Goal: Task Accomplishment & Management: Manage account settings

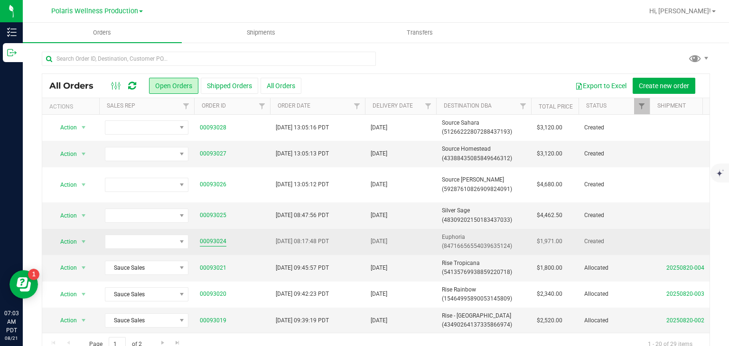
click at [221, 239] on link "00093024" at bounding box center [213, 241] width 27 height 9
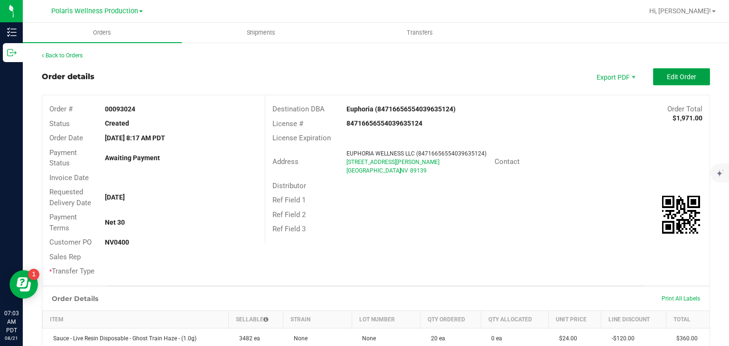
click at [666, 73] on span "Edit Order" at bounding box center [680, 77] width 29 height 8
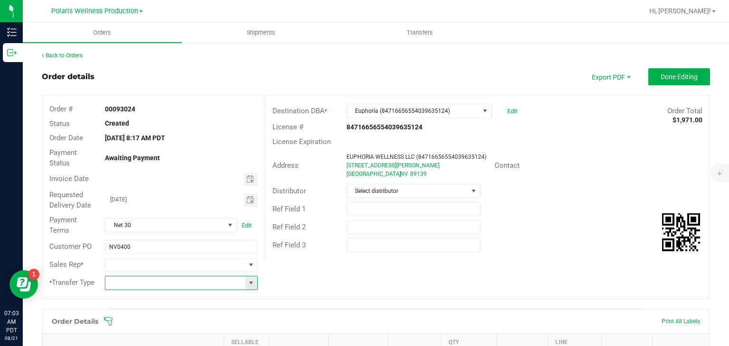
click at [189, 278] on input at bounding box center [174, 283] width 139 height 13
click at [250, 283] on span at bounding box center [251, 283] width 8 height 8
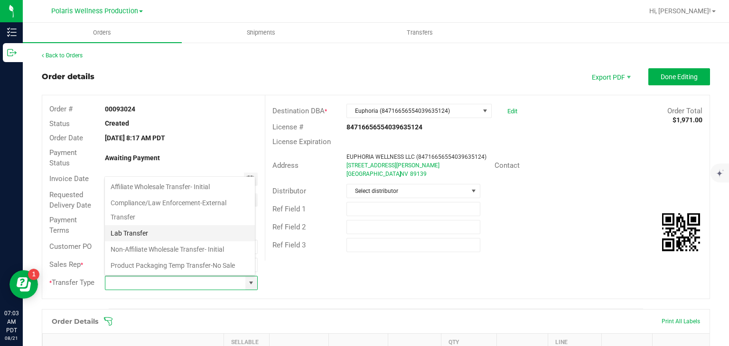
scroll to position [63, 0]
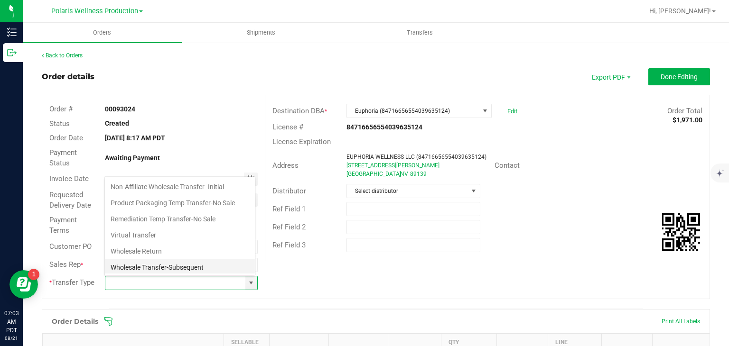
click at [171, 264] on li "Wholesale Transfer-Subsequent" at bounding box center [180, 267] width 150 height 16
type input "Wholesale Transfer-Subsequent"
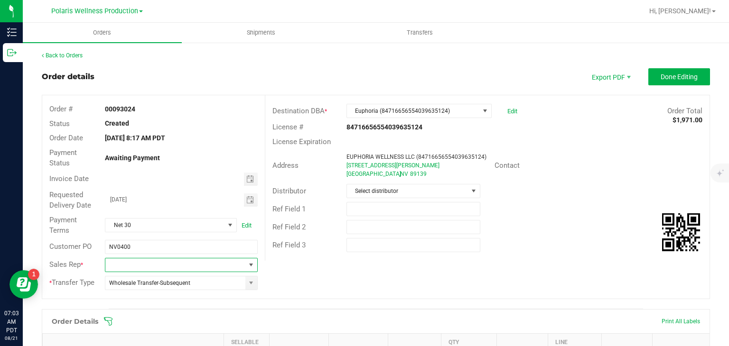
click at [171, 264] on span at bounding box center [174, 265] width 139 height 13
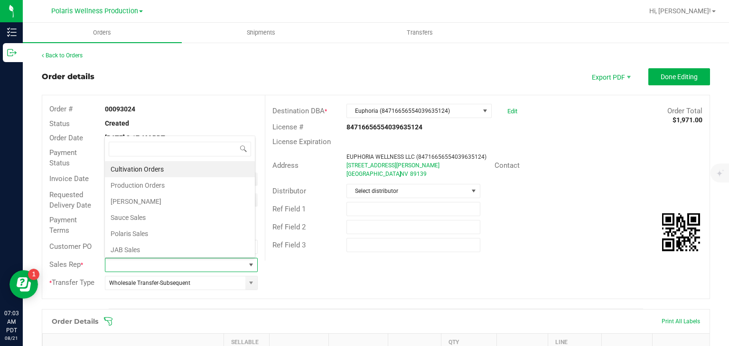
scroll to position [14, 149]
click at [174, 221] on li "Sauce Sales" at bounding box center [180, 218] width 150 height 16
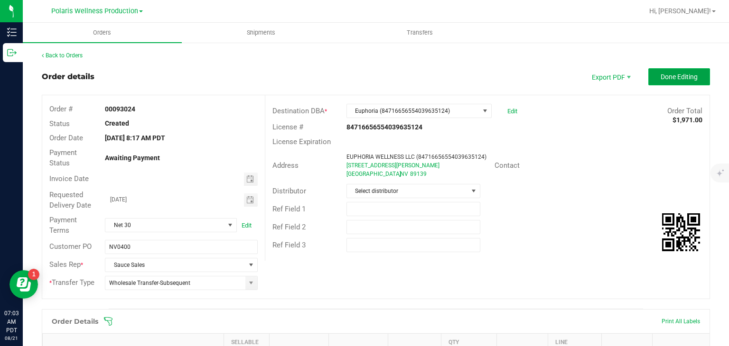
click at [660, 73] on span "Done Editing" at bounding box center [678, 77] width 37 height 8
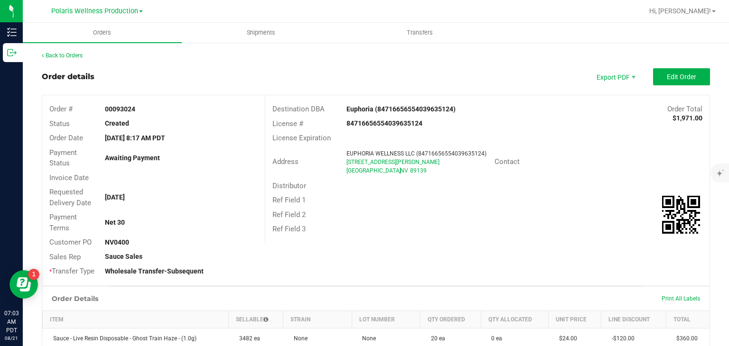
click at [191, 137] on div "[DATE] 8:17 AM PDT" at bounding box center [181, 138] width 166 height 10
click at [70, 52] on link "Back to Orders" at bounding box center [62, 55] width 41 height 7
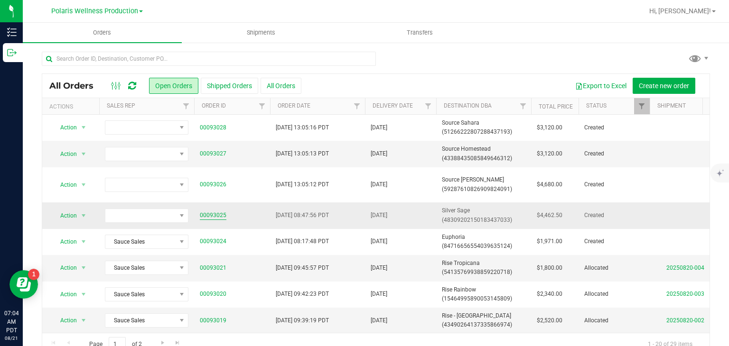
click at [217, 212] on link "00093025" at bounding box center [213, 215] width 27 height 9
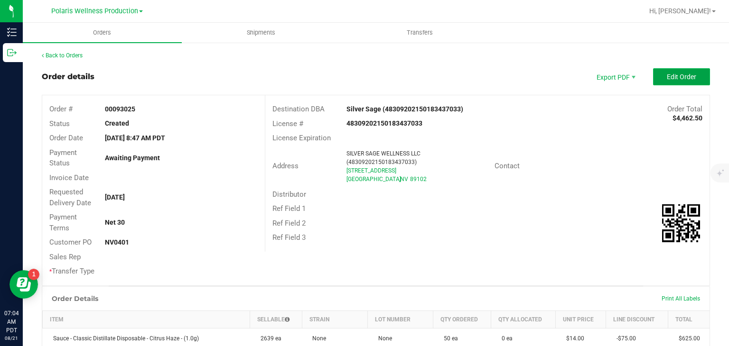
click at [689, 73] on button "Edit Order" at bounding box center [681, 76] width 57 height 17
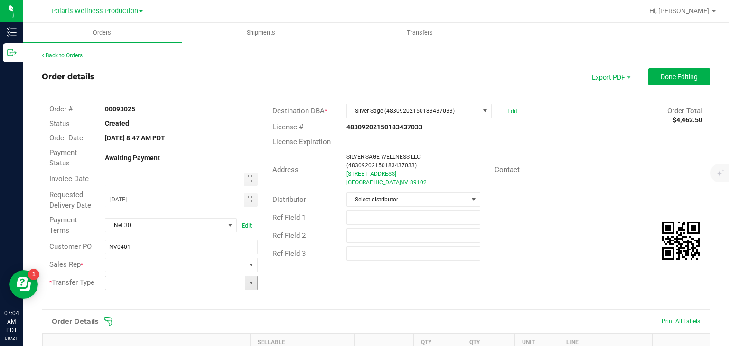
click at [250, 280] on span at bounding box center [251, 283] width 8 height 8
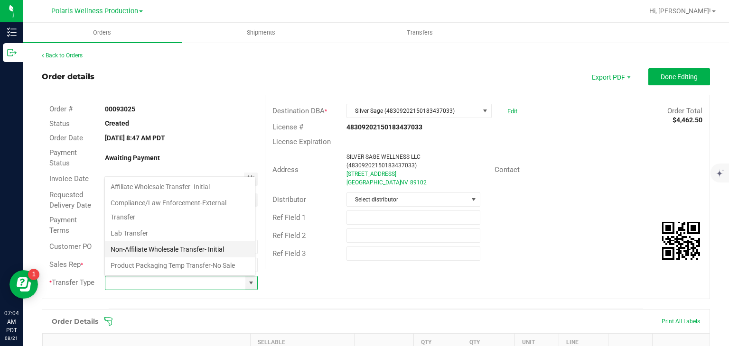
scroll to position [63, 0]
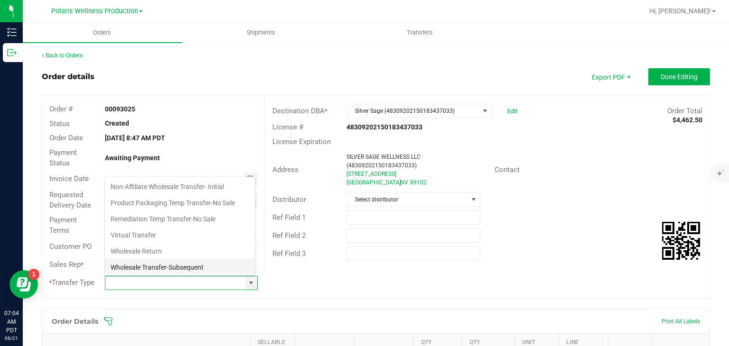
click at [173, 270] on li "Wholesale Transfer-Subsequent" at bounding box center [180, 267] width 150 height 16
type input "Wholesale Transfer-Subsequent"
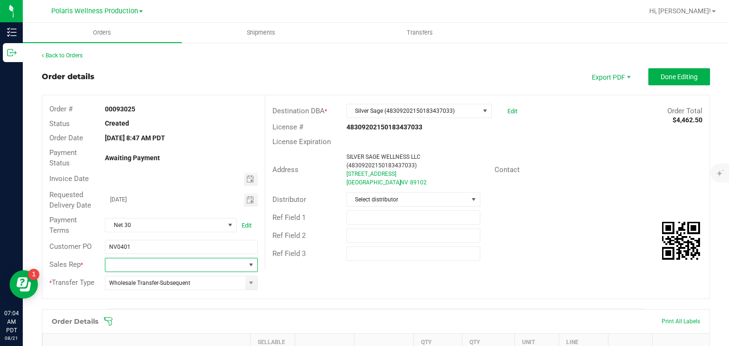
click at [247, 263] on span at bounding box center [251, 265] width 8 height 8
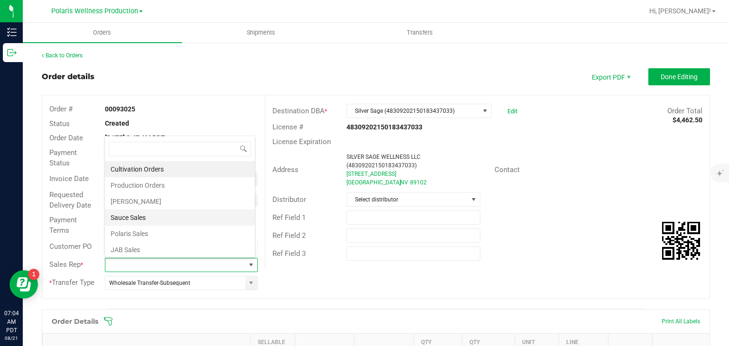
scroll to position [0, 0]
click at [203, 222] on li "Sauce Sales" at bounding box center [180, 217] width 150 height 16
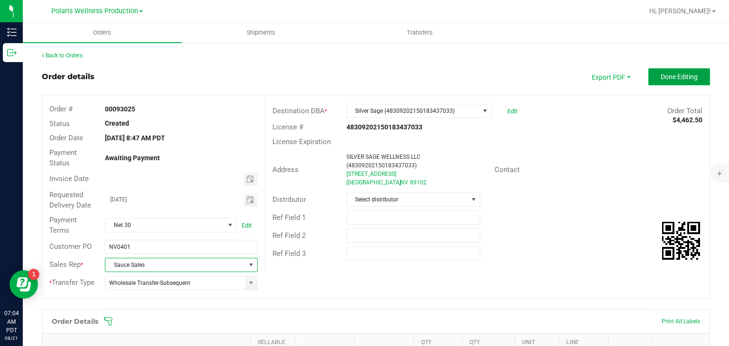
click at [661, 74] on span "Done Editing" at bounding box center [678, 77] width 37 height 8
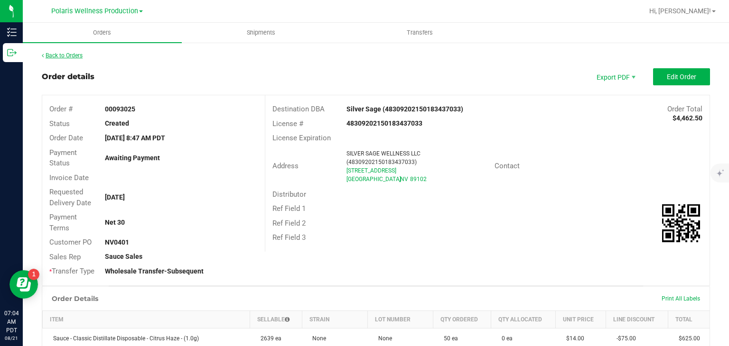
click at [71, 55] on link "Back to Orders" at bounding box center [62, 55] width 41 height 7
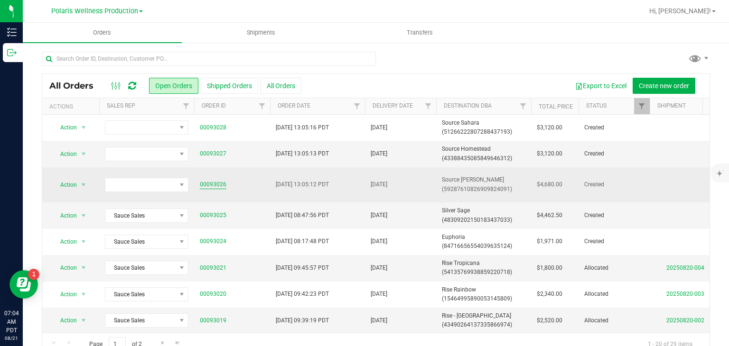
click at [210, 188] on link "00093026" at bounding box center [213, 184] width 27 height 9
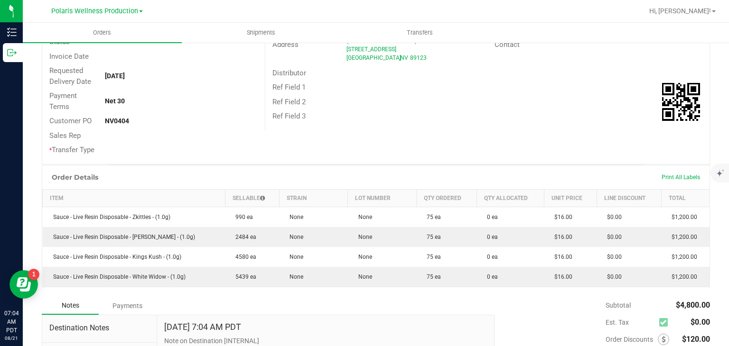
click at [490, 210] on td "0 ea" at bounding box center [509, 217] width 67 height 20
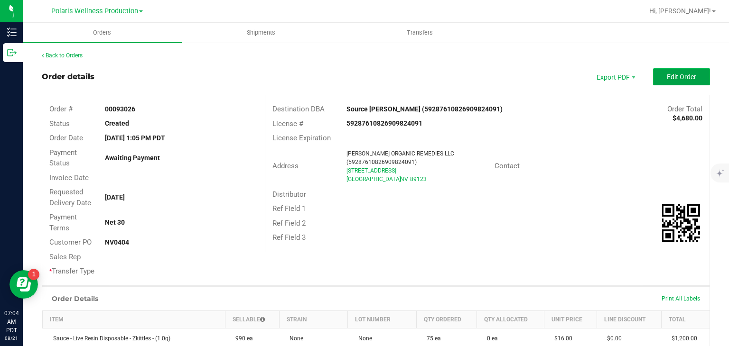
click at [675, 77] on span "Edit Order" at bounding box center [680, 77] width 29 height 8
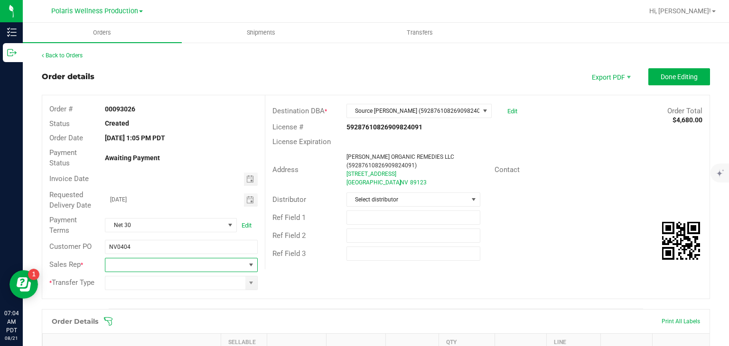
click at [249, 265] on span at bounding box center [251, 265] width 8 height 8
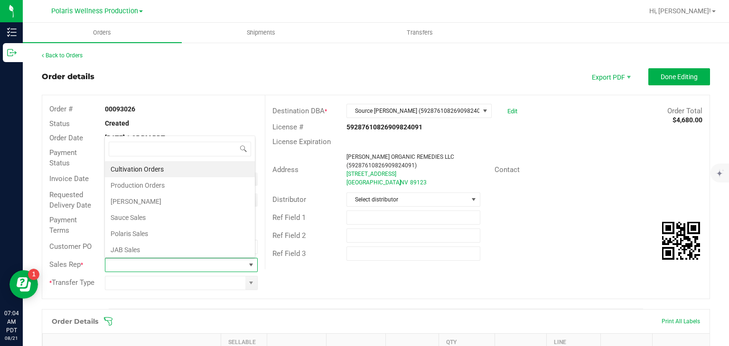
scroll to position [14, 149]
click at [215, 227] on li "Polaris Sales" at bounding box center [180, 234] width 150 height 16
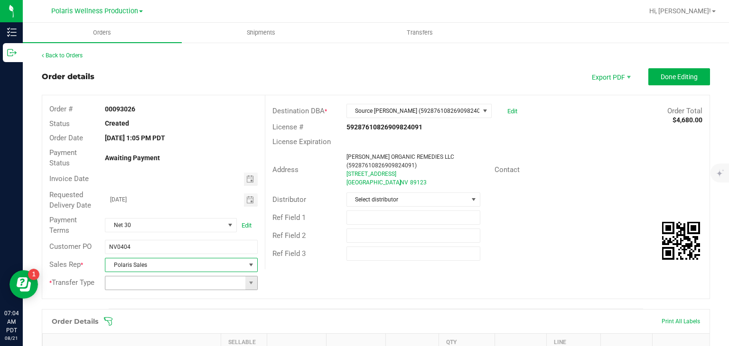
click at [247, 277] on span at bounding box center [251, 283] width 12 height 13
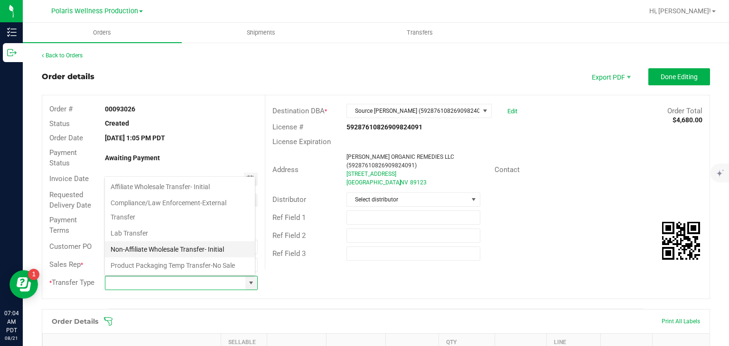
scroll to position [63, 0]
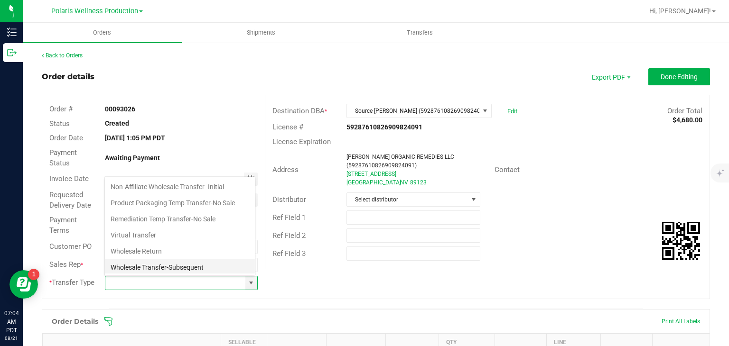
click at [211, 259] on li "Wholesale Transfer-Subsequent" at bounding box center [180, 267] width 150 height 16
type input "Wholesale Transfer-Subsequent"
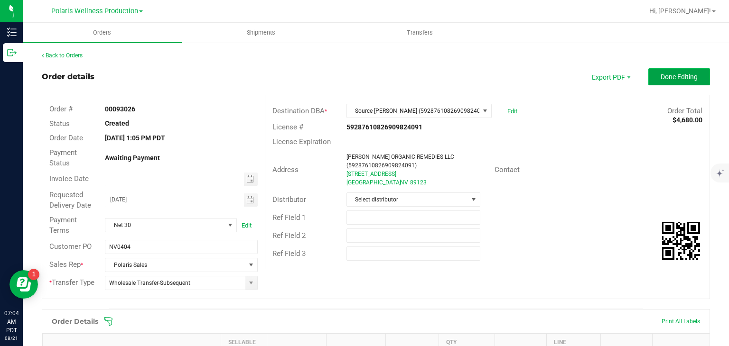
click at [675, 78] on span "Done Editing" at bounding box center [678, 77] width 37 height 8
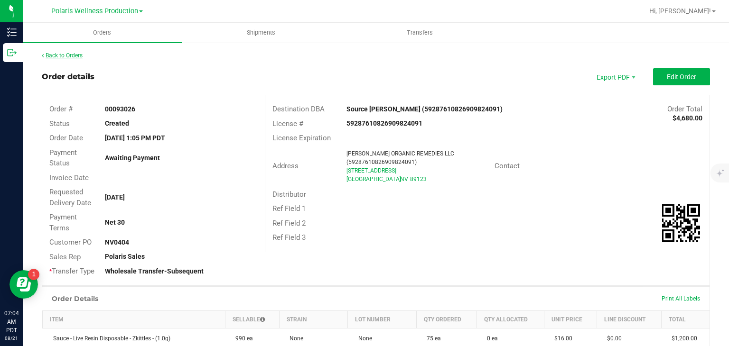
click at [67, 54] on link "Back to Orders" at bounding box center [62, 55] width 41 height 7
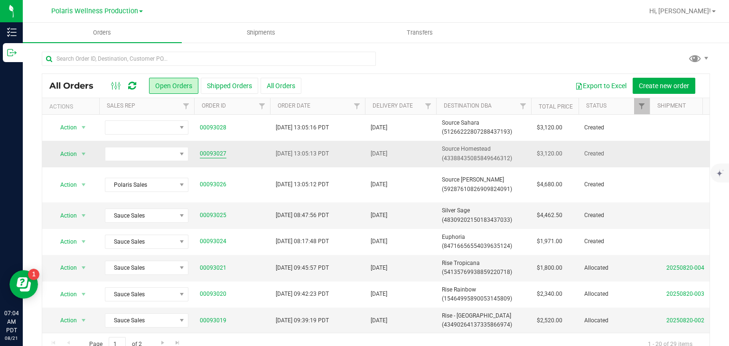
click at [213, 152] on link "00093027" at bounding box center [213, 153] width 27 height 9
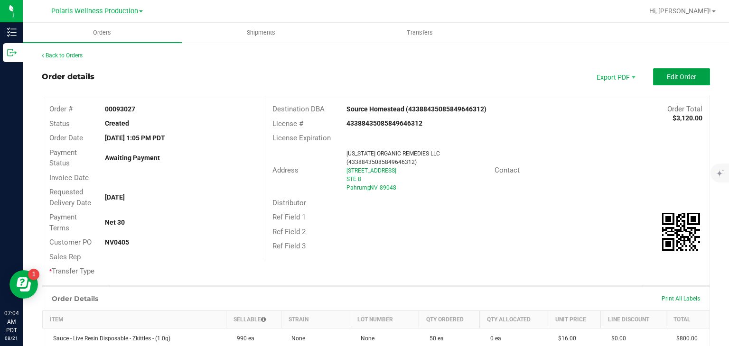
click at [677, 75] on span "Edit Order" at bounding box center [680, 77] width 29 height 8
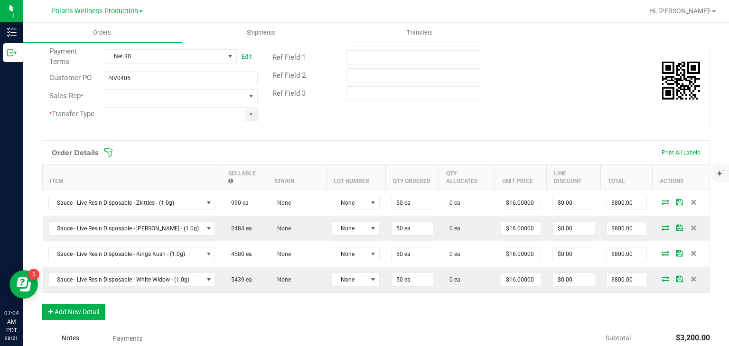
scroll to position [170, 0]
click at [247, 115] on span at bounding box center [251, 114] width 8 height 8
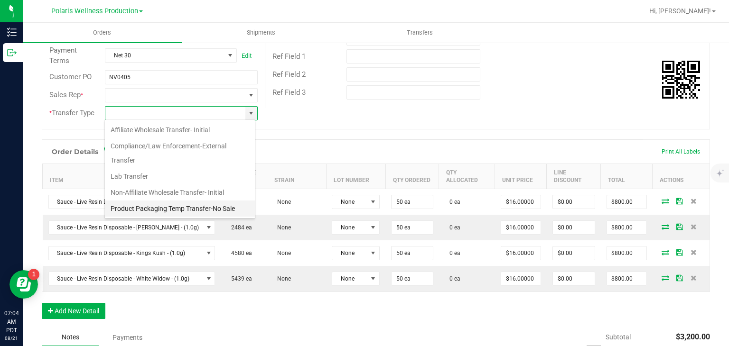
scroll to position [63, 0]
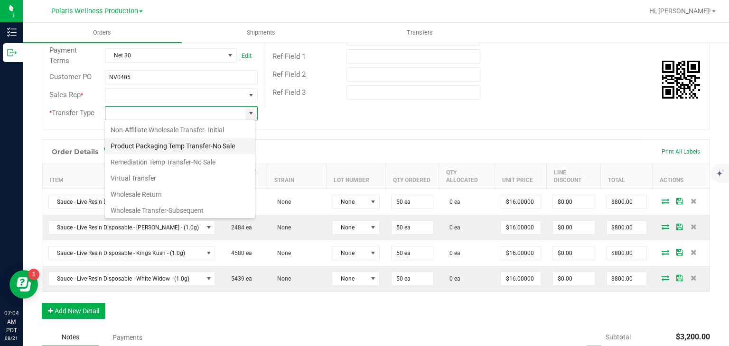
click at [156, 203] on li "Wholesale Transfer-Subsequent" at bounding box center [180, 211] width 150 height 16
type input "Wholesale Transfer-Subsequent"
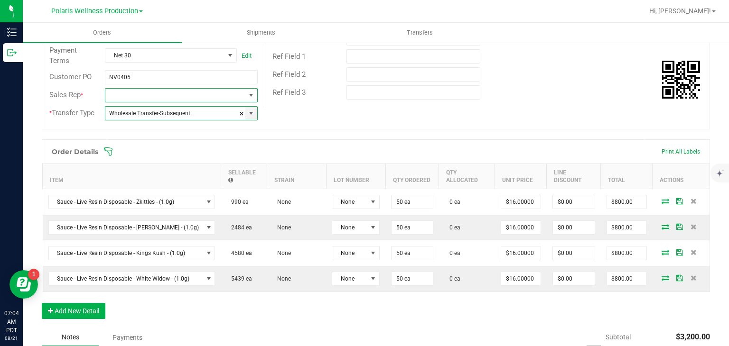
click at [251, 97] on span at bounding box center [251, 96] width 8 height 8
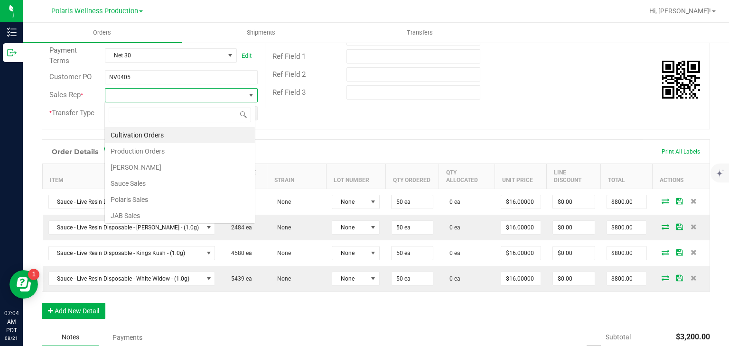
scroll to position [14, 150]
click at [163, 203] on li "Polaris Sales" at bounding box center [180, 200] width 150 height 16
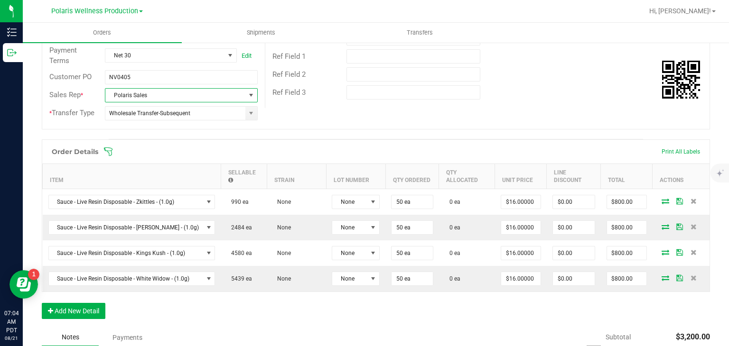
click at [248, 98] on span at bounding box center [251, 96] width 8 height 8
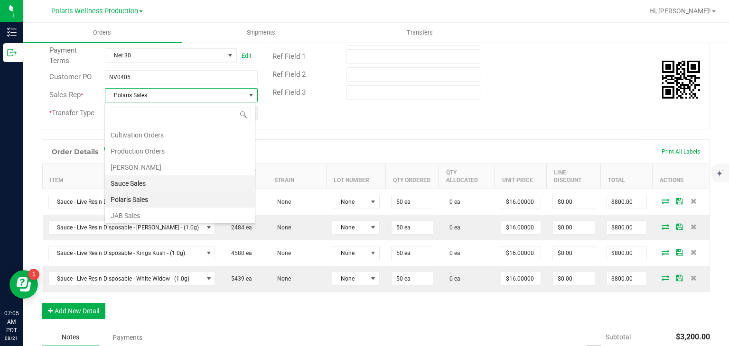
click at [161, 176] on li "Sauce Sales" at bounding box center [180, 184] width 150 height 16
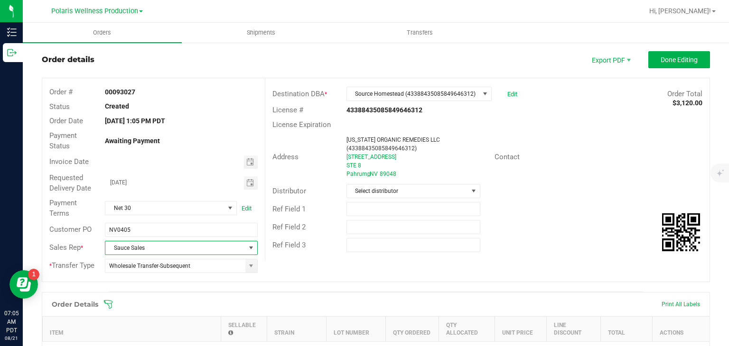
scroll to position [10, 0]
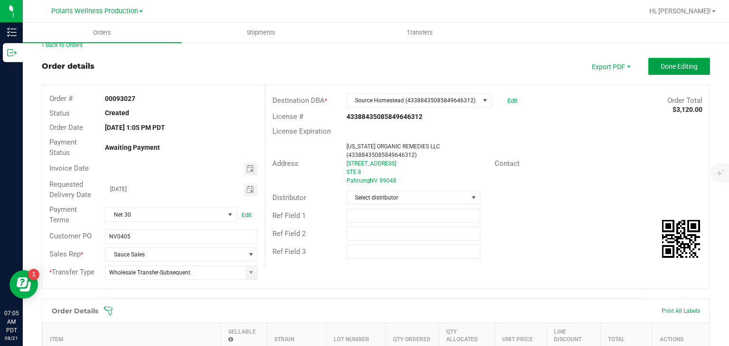
click at [666, 63] on span "Done Editing" at bounding box center [678, 67] width 37 height 8
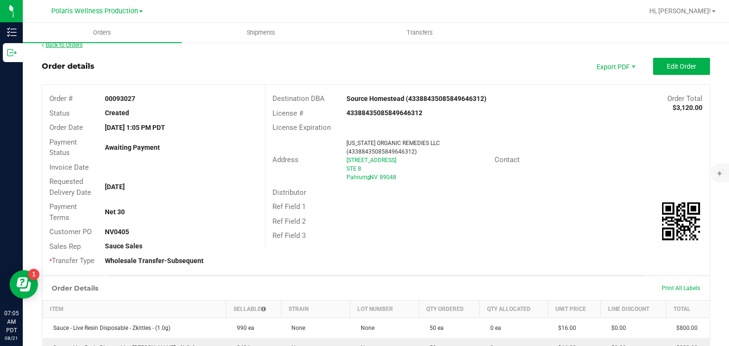
click at [63, 47] on link "Back to Orders" at bounding box center [62, 45] width 41 height 7
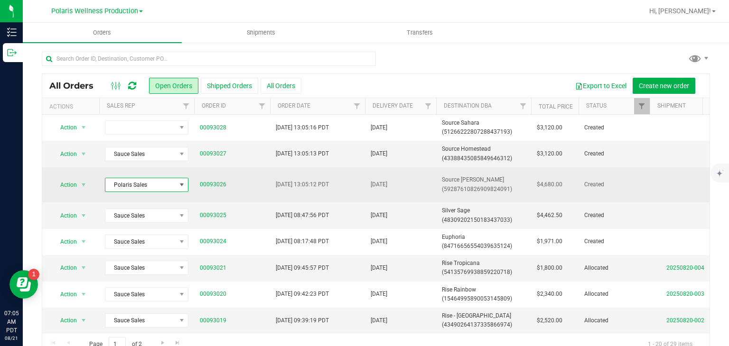
click at [182, 183] on span at bounding box center [182, 185] width 8 height 8
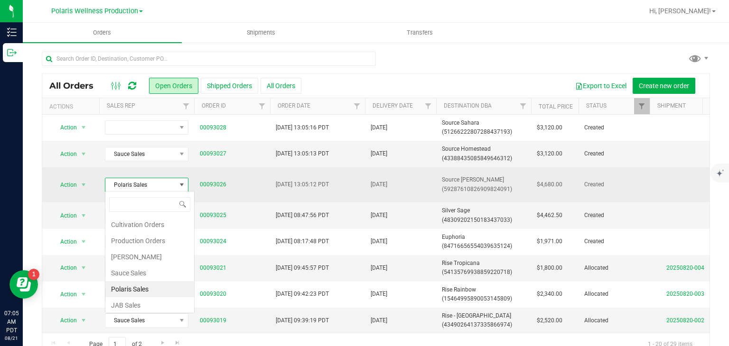
scroll to position [14, 83]
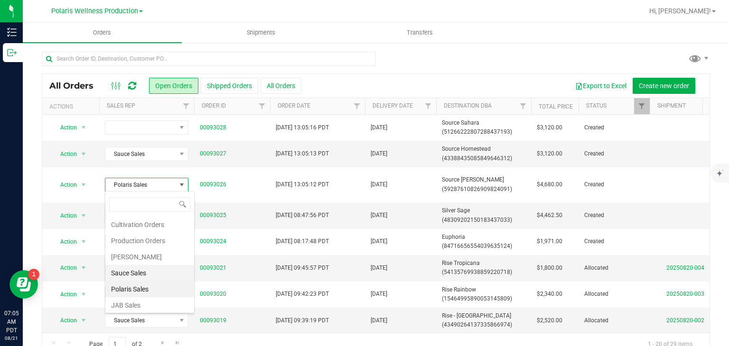
click at [153, 267] on li "Sauce Sales" at bounding box center [149, 273] width 89 height 16
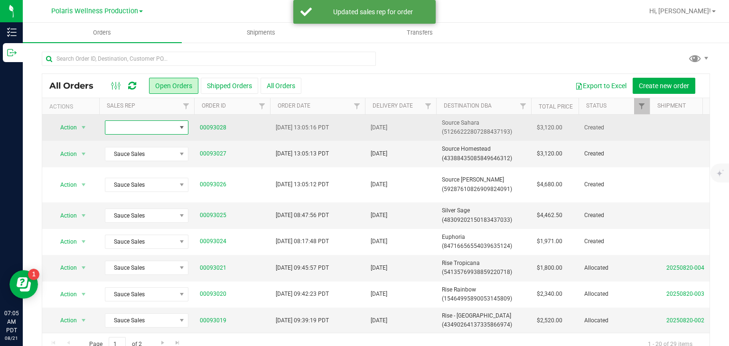
click at [182, 127] on span at bounding box center [182, 128] width 8 height 8
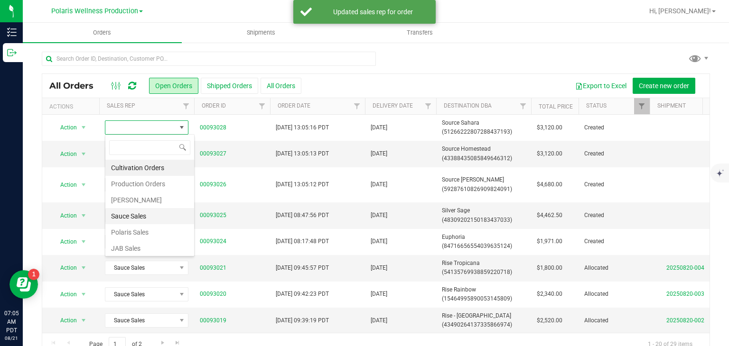
click at [157, 216] on li "Sauce Sales" at bounding box center [149, 216] width 89 height 16
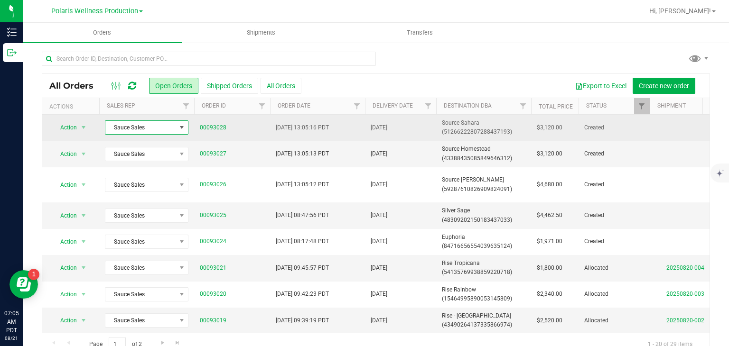
click at [214, 130] on link "00093028" at bounding box center [213, 127] width 27 height 9
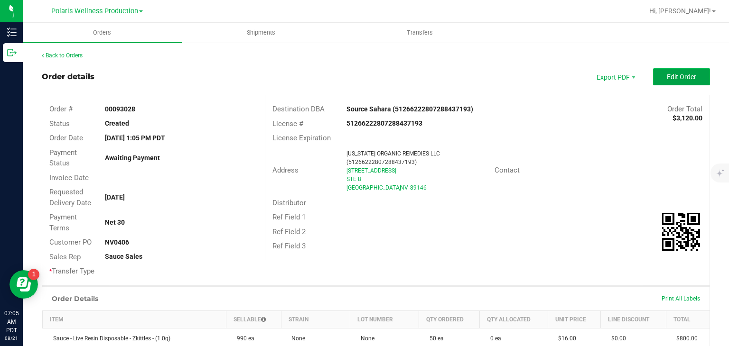
click at [666, 77] on span "Edit Order" at bounding box center [680, 77] width 29 height 8
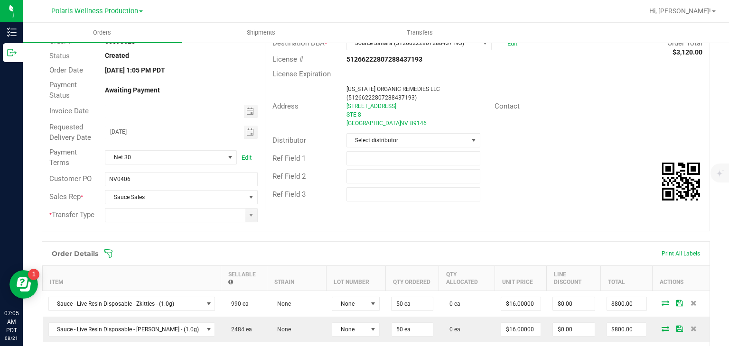
scroll to position [68, 0]
click at [252, 213] on span at bounding box center [251, 215] width 8 height 8
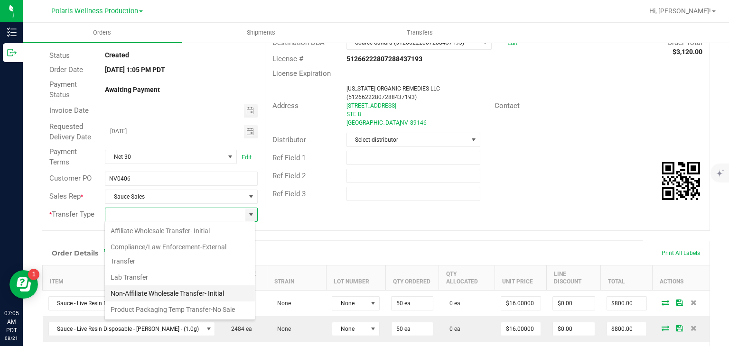
scroll to position [63, 0]
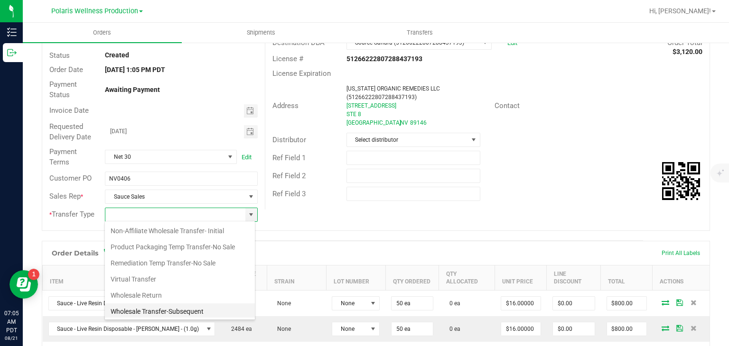
click at [184, 309] on li "Wholesale Transfer-Subsequent" at bounding box center [180, 312] width 150 height 16
type input "Wholesale Transfer-Subsequent"
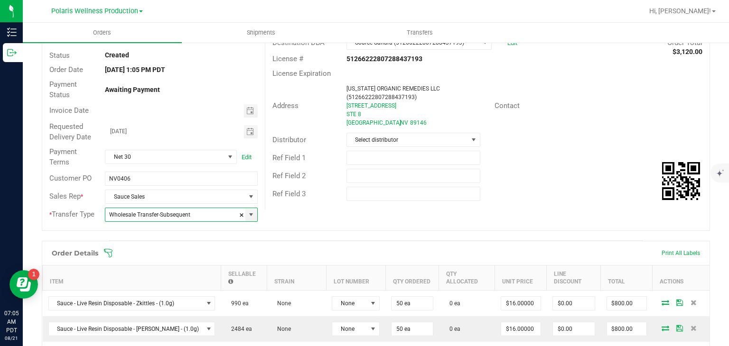
scroll to position [0, 0]
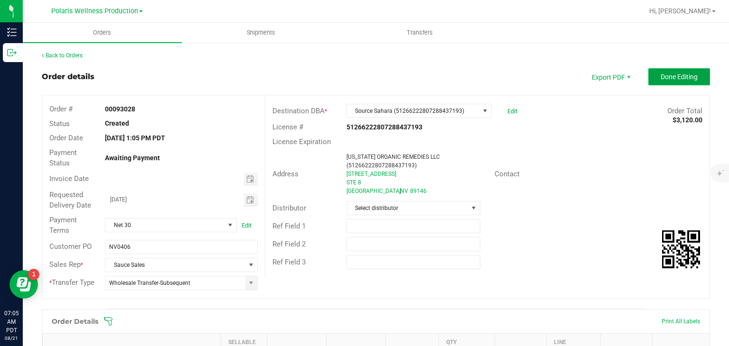
click at [669, 83] on button "Done Editing" at bounding box center [679, 76] width 62 height 17
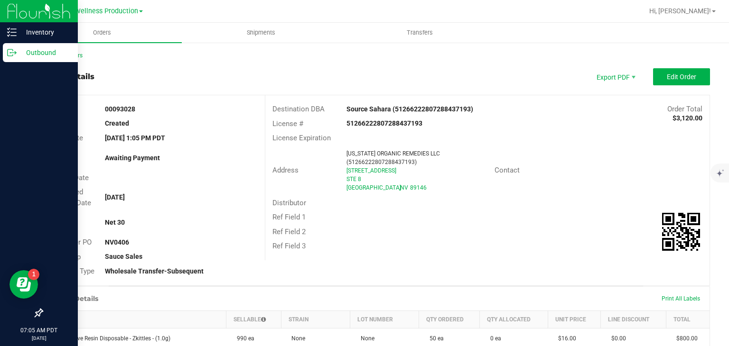
click at [55, 57] on p "Outbound" at bounding box center [45, 52] width 57 height 11
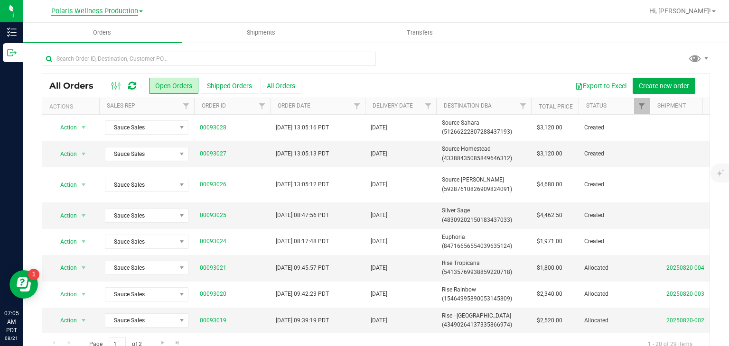
click at [109, 14] on span "Polaris Wellness Production" at bounding box center [94, 11] width 87 height 9
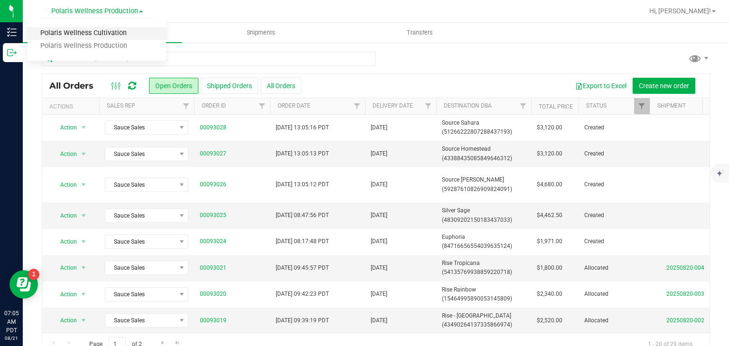
click at [102, 32] on link "Polaris Wellness Cultivation" at bounding box center [97, 33] width 139 height 13
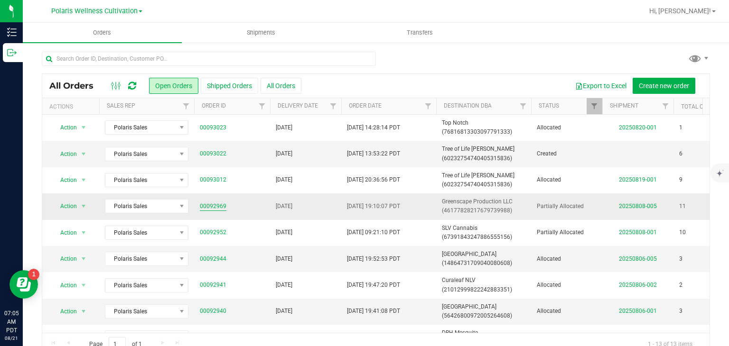
click at [222, 204] on link "00092969" at bounding box center [213, 206] width 27 height 9
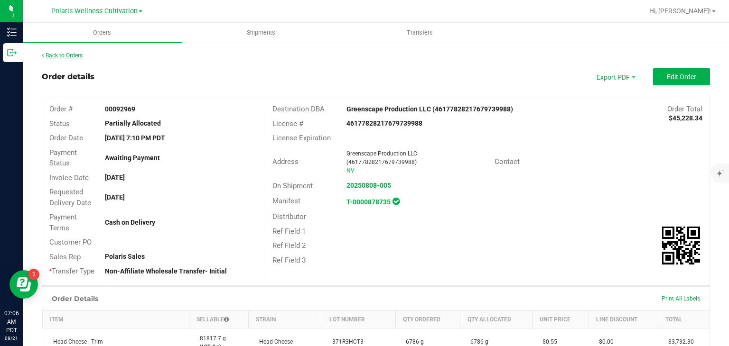
click at [65, 58] on link "Back to Orders" at bounding box center [62, 55] width 41 height 7
